Goal: Book appointment/travel/reservation

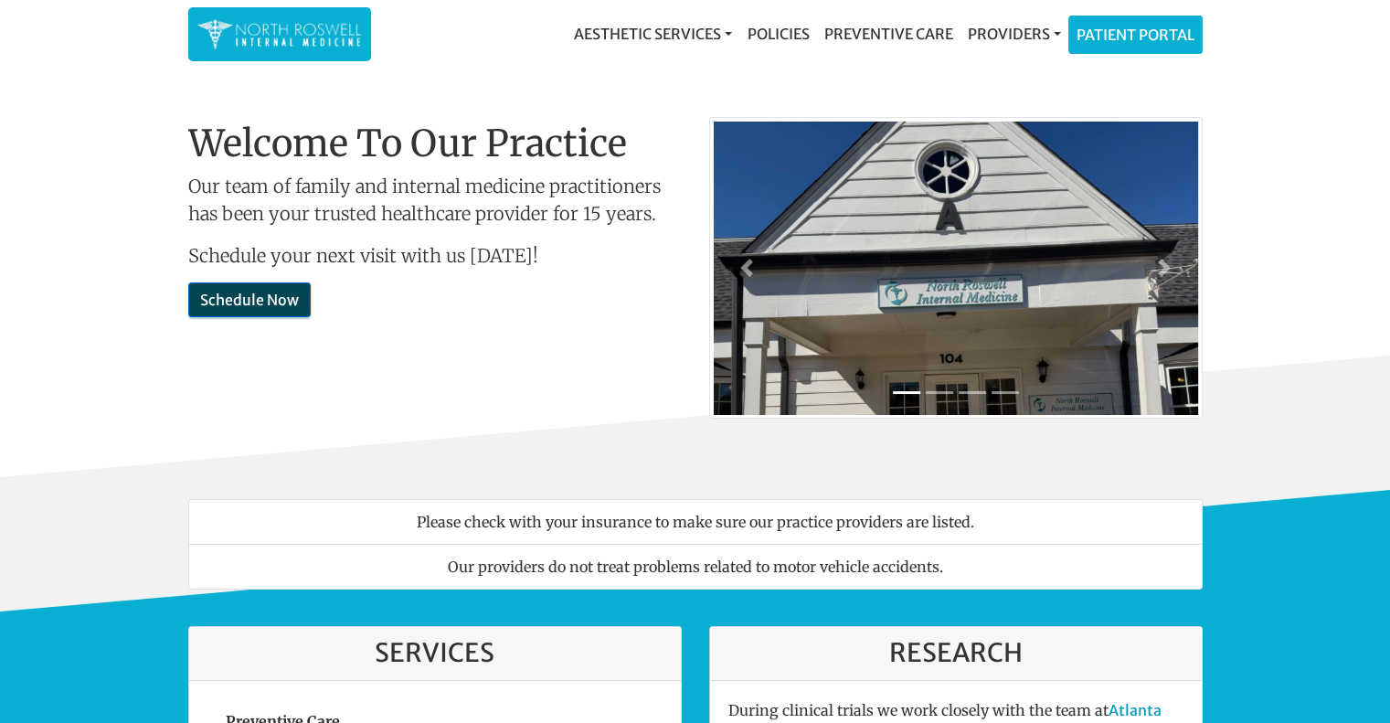
click at [270, 304] on link "Schedule Now" at bounding box center [249, 299] width 122 height 35
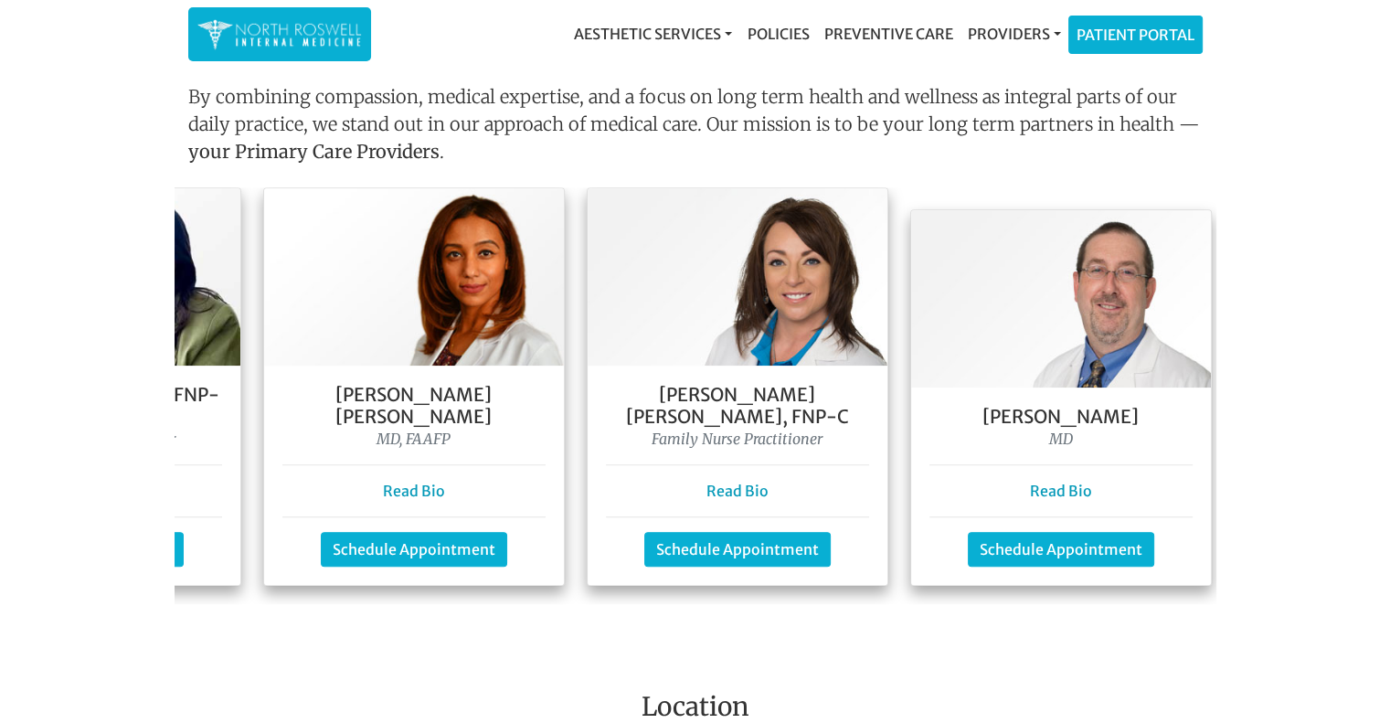
scroll to position [0, 603]
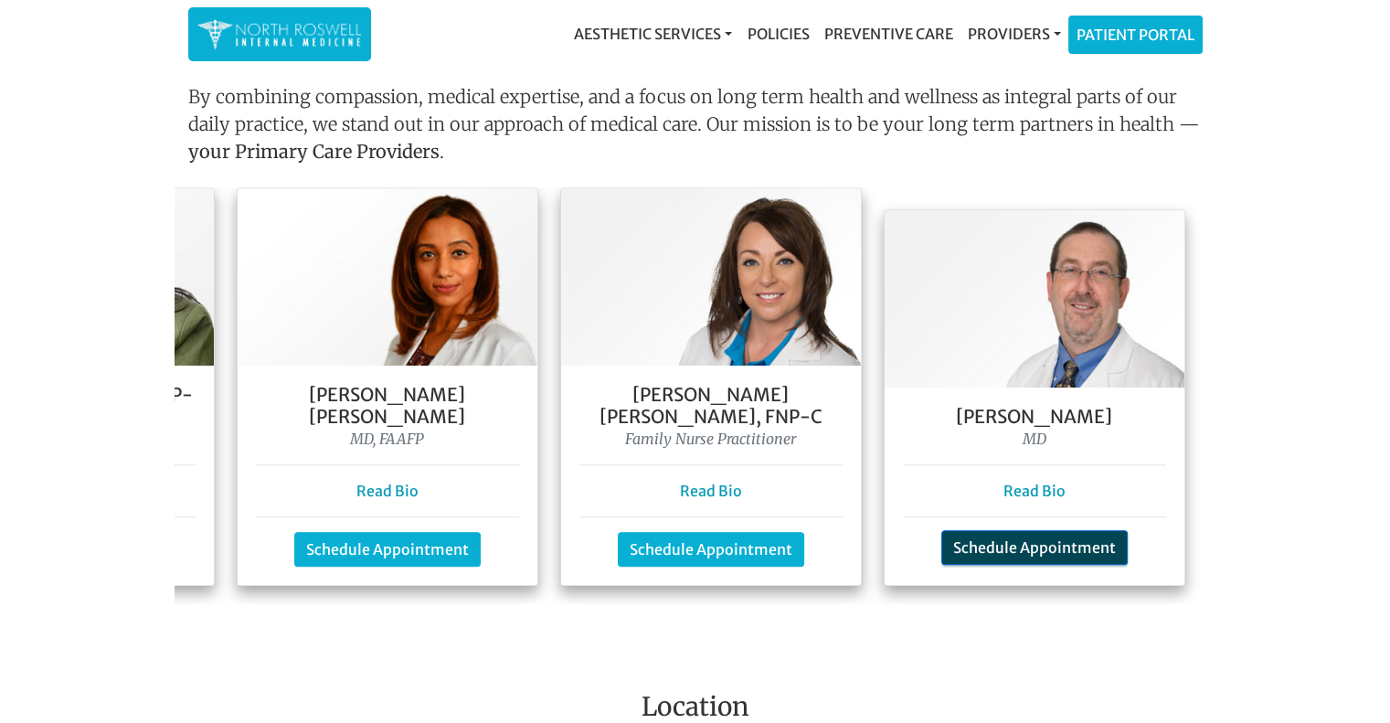
click at [965, 530] on link "Schedule Appointment" at bounding box center [1034, 547] width 186 height 35
